Goal: Information Seeking & Learning: Learn about a topic

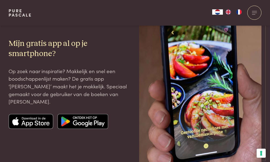
scroll to position [1016, 0]
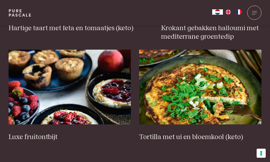
scroll to position [513, 0]
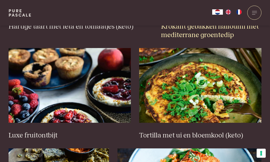
click at [203, 40] on h3 "Krokant gebakken halloumi met mediterrane groentedip" at bounding box center [211, 30] width 100 height 17
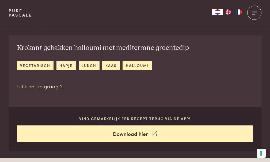
scroll to position [187, 0]
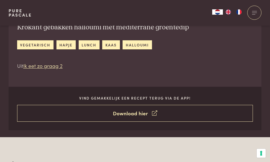
click at [137, 114] on link "Download hier" at bounding box center [135, 113] width 236 height 17
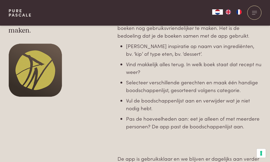
scroll to position [116, 0]
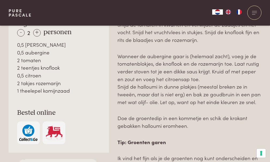
scroll to position [401, 0]
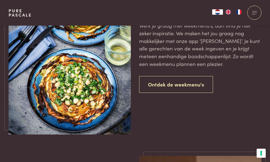
scroll to position [1021, 0]
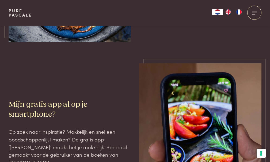
scroll to position [1101, 0]
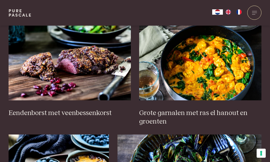
scroll to position [219, 0]
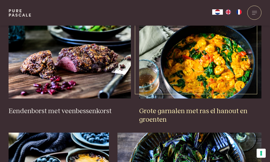
click at [192, 124] on h3 "Grote garnalen met ras el hanout en groenten" at bounding box center [200, 115] width 122 height 17
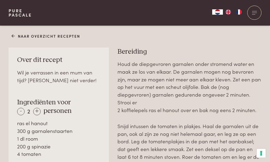
scroll to position [321, 0]
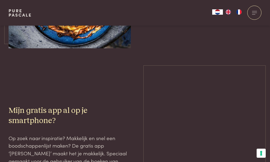
scroll to position [1101, 0]
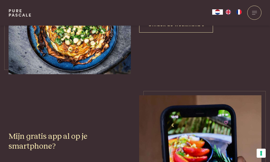
scroll to position [1048, 0]
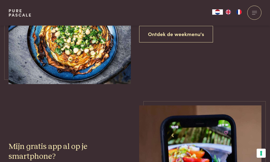
scroll to position [539, 0]
